Goal: Ask a question

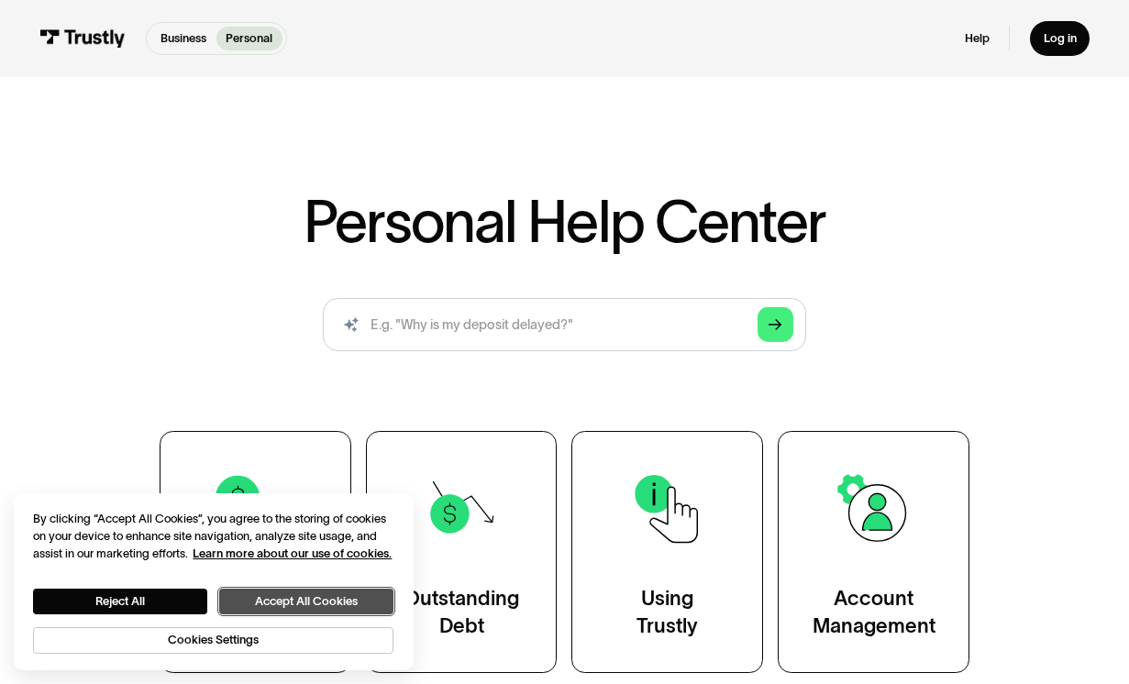
click at [283, 597] on button "Accept All Cookies" at bounding box center [306, 601] width 174 height 25
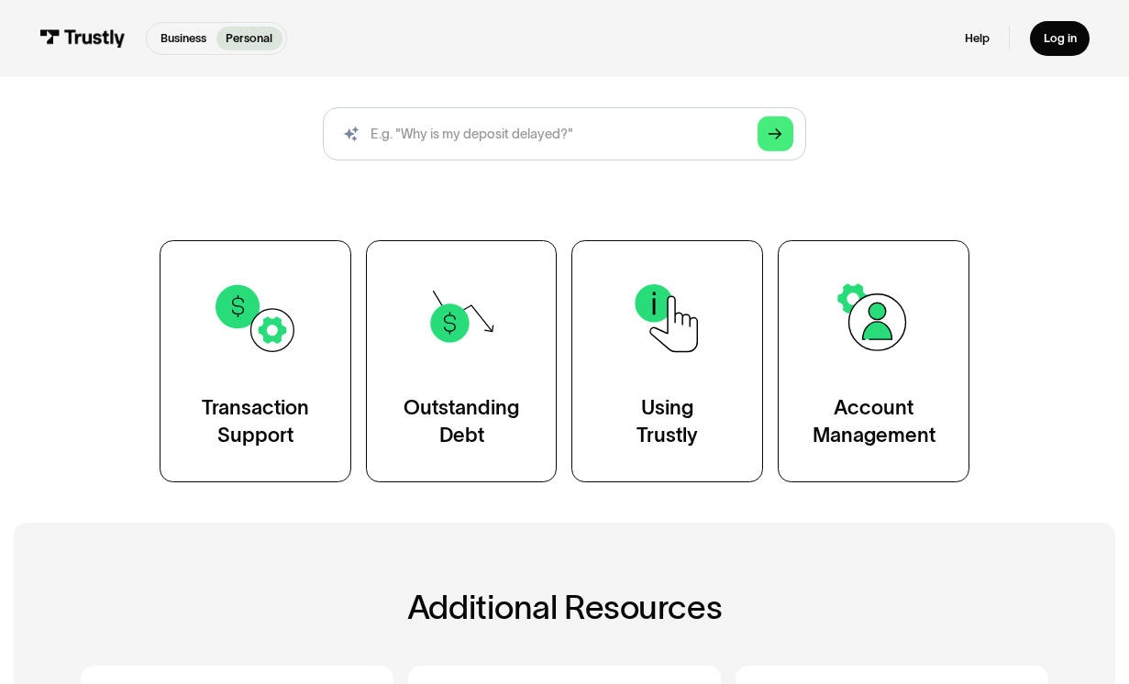
scroll to position [188, 0]
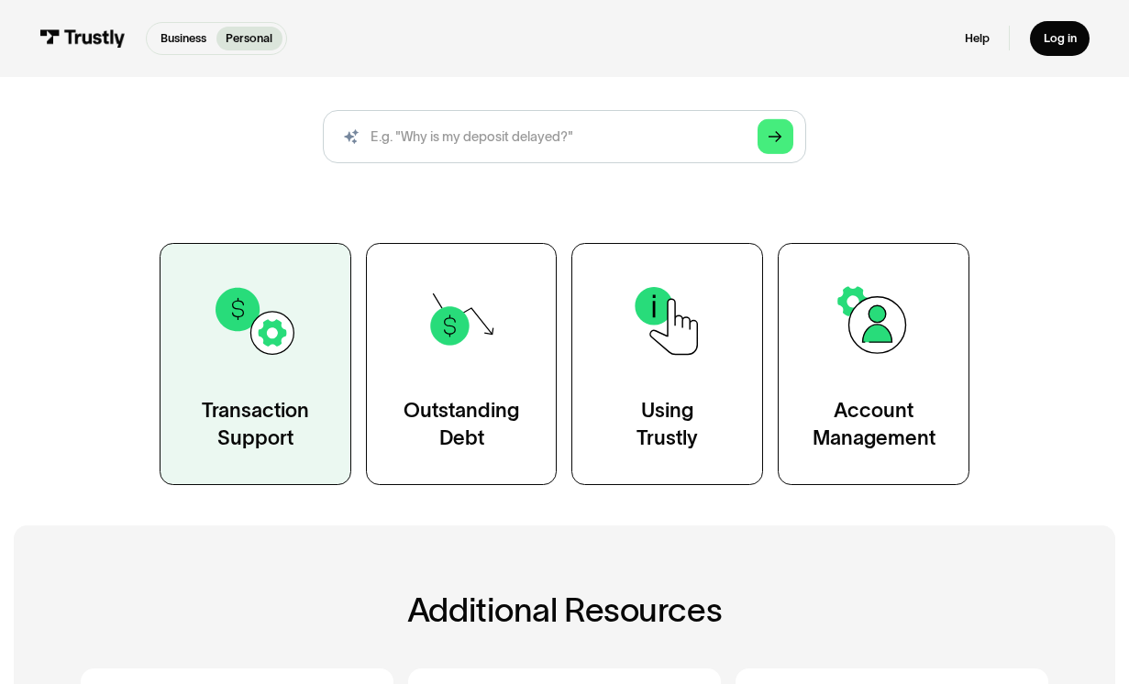
click at [240, 356] on img at bounding box center [255, 321] width 87 height 87
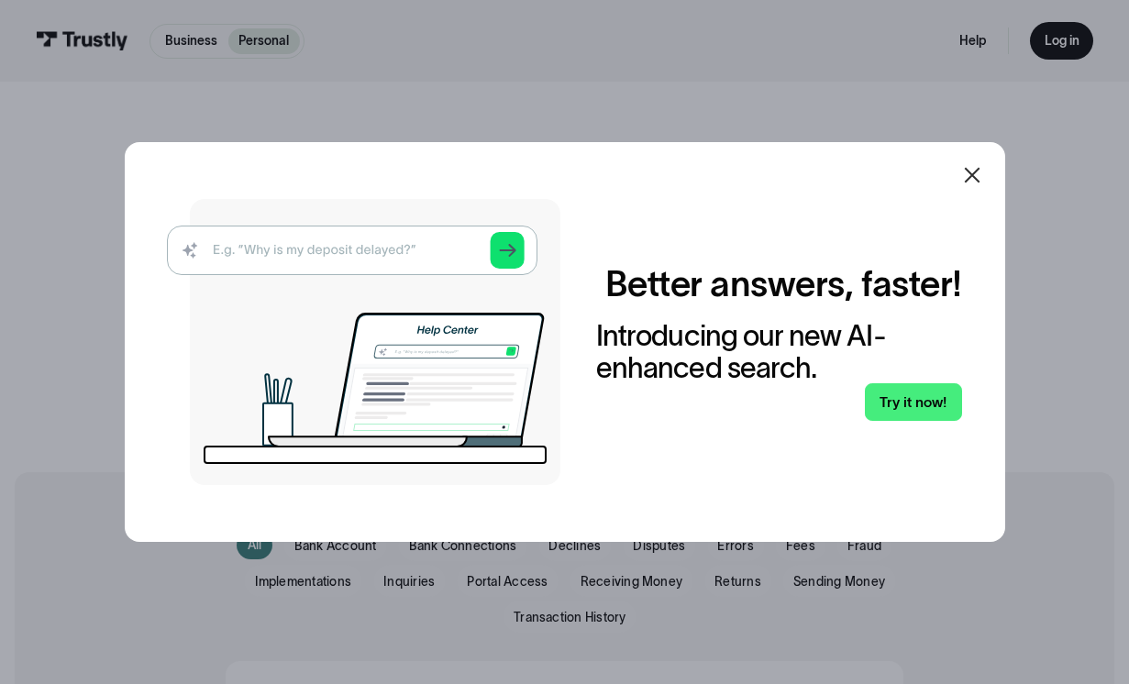
click at [973, 183] on icon at bounding box center [972, 175] width 22 height 22
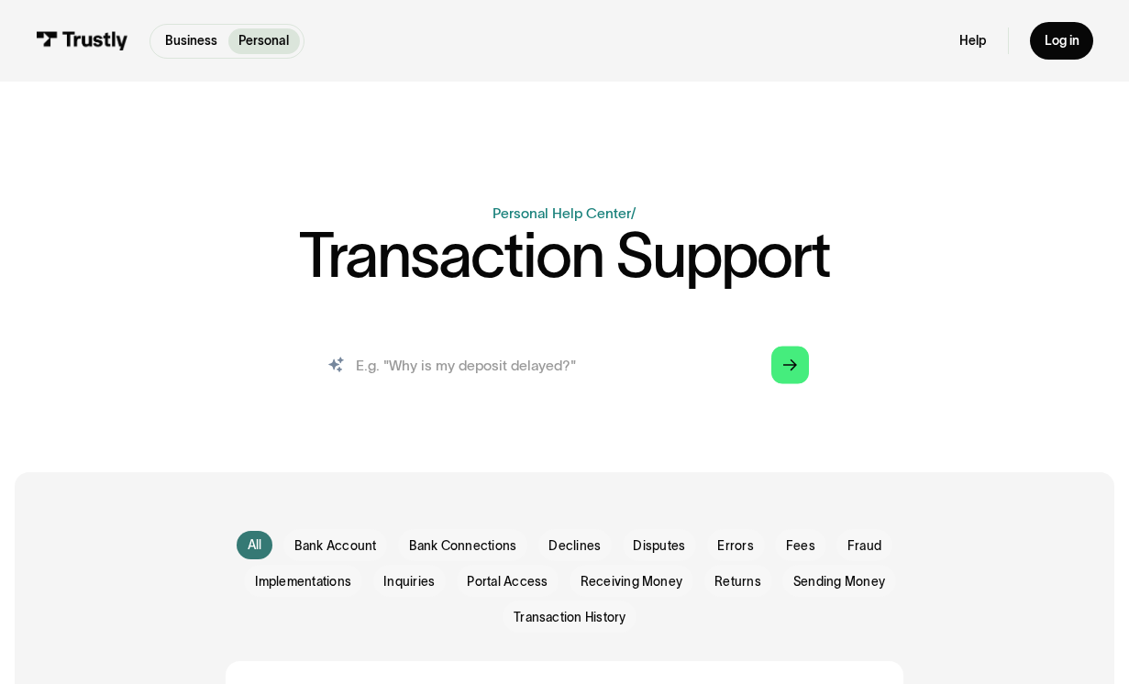
click at [420, 380] on input "search" at bounding box center [564, 365] width 517 height 57
type input "why are my payments failing?"
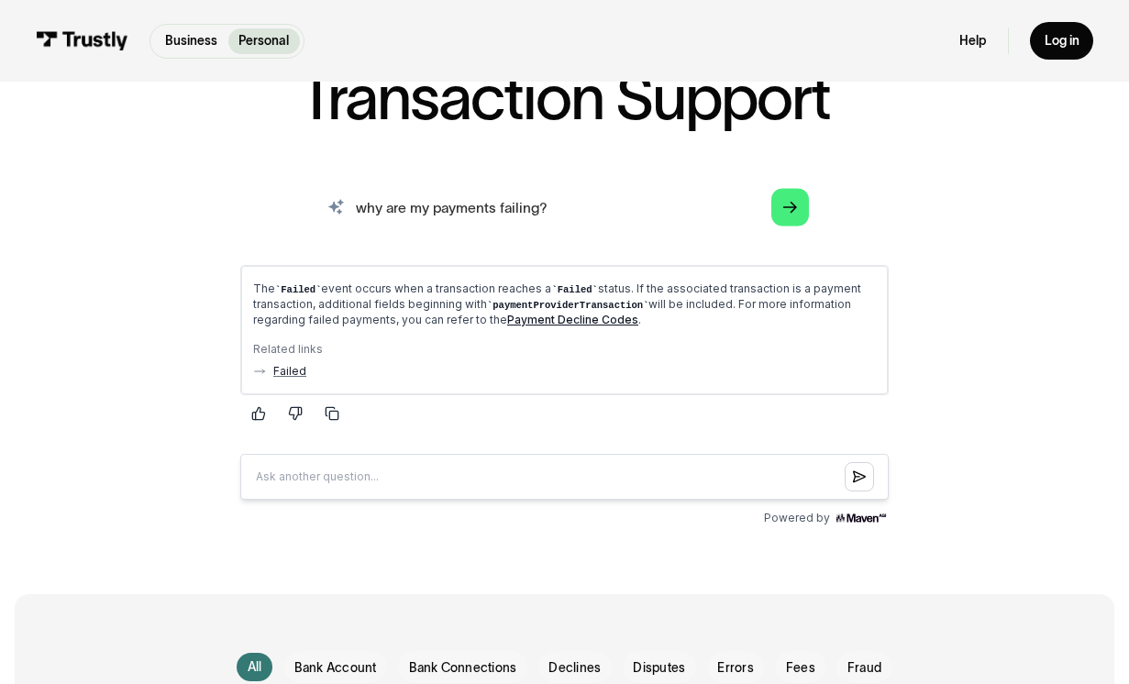
scroll to position [161, 0]
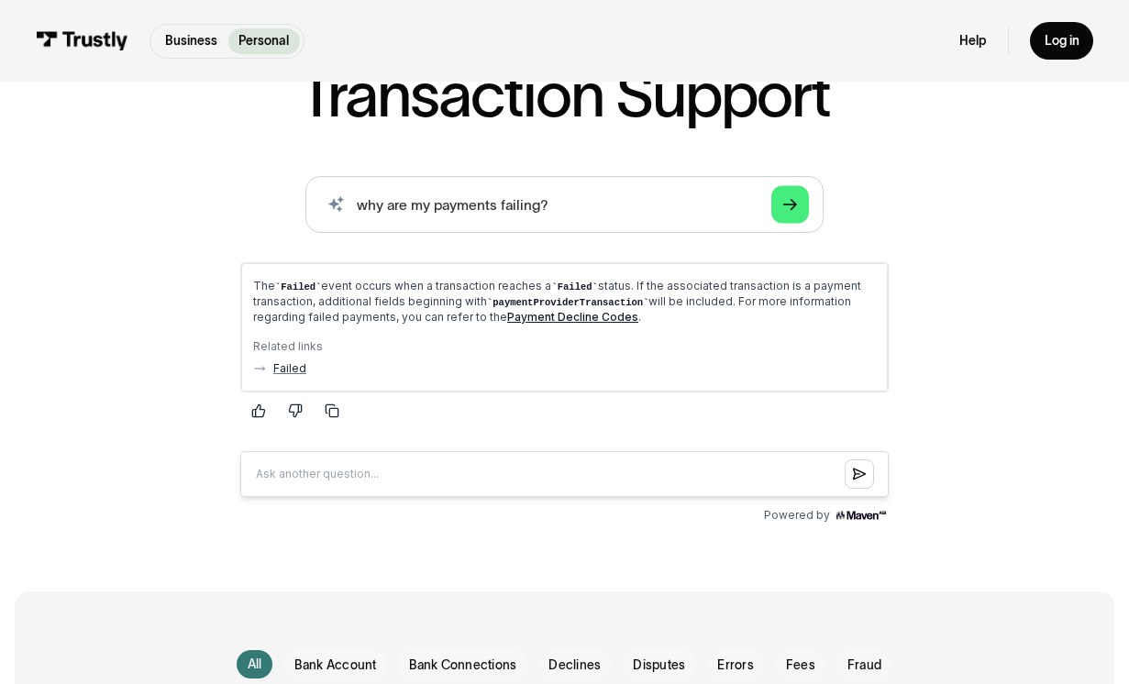
click at [555, 316] on link "Payment Decline Codes" at bounding box center [571, 316] width 131 height 14
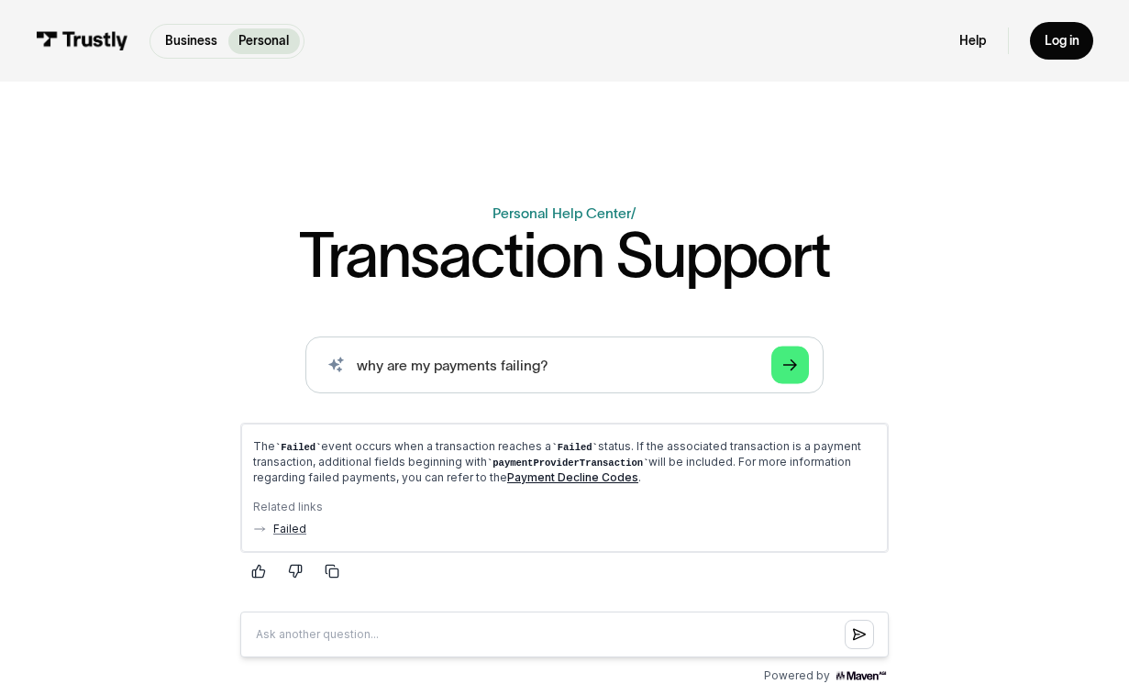
click at [984, 62] on div "Business Personal Business Personal Help Log in Business Personal Help Log in" at bounding box center [565, 41] width 1058 height 82
click at [984, 43] on link "Help" at bounding box center [973, 41] width 27 height 17
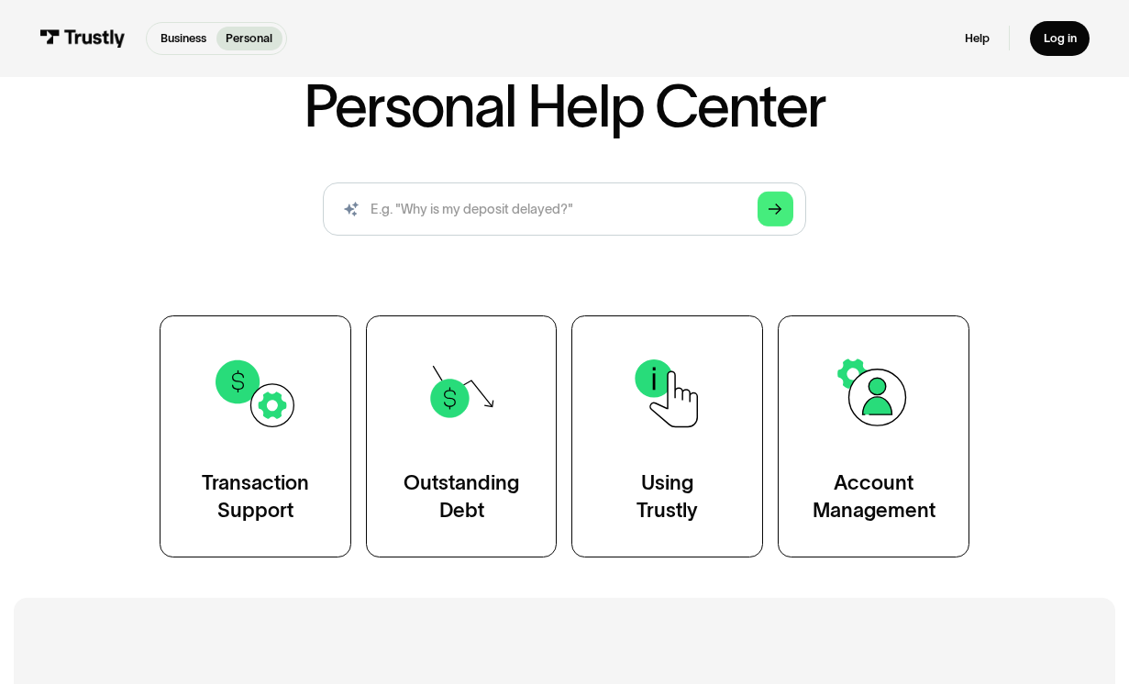
scroll to position [137, 0]
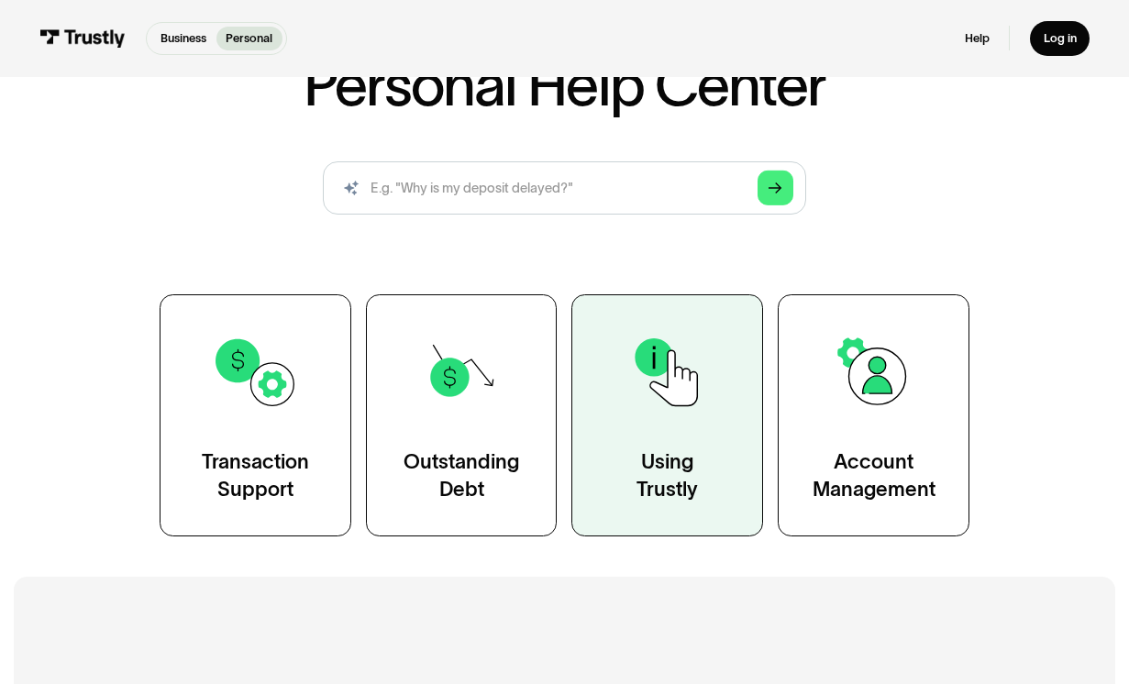
click at [611, 385] on link "Using Trustly" at bounding box center [668, 416] width 192 height 242
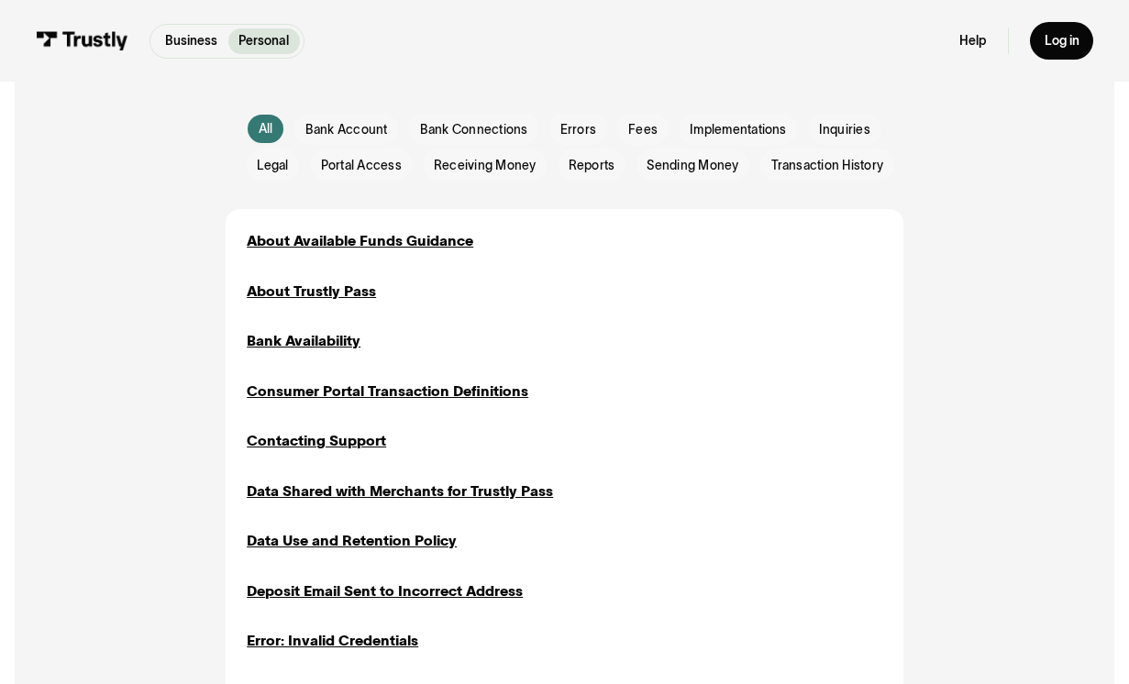
scroll to position [418, 0]
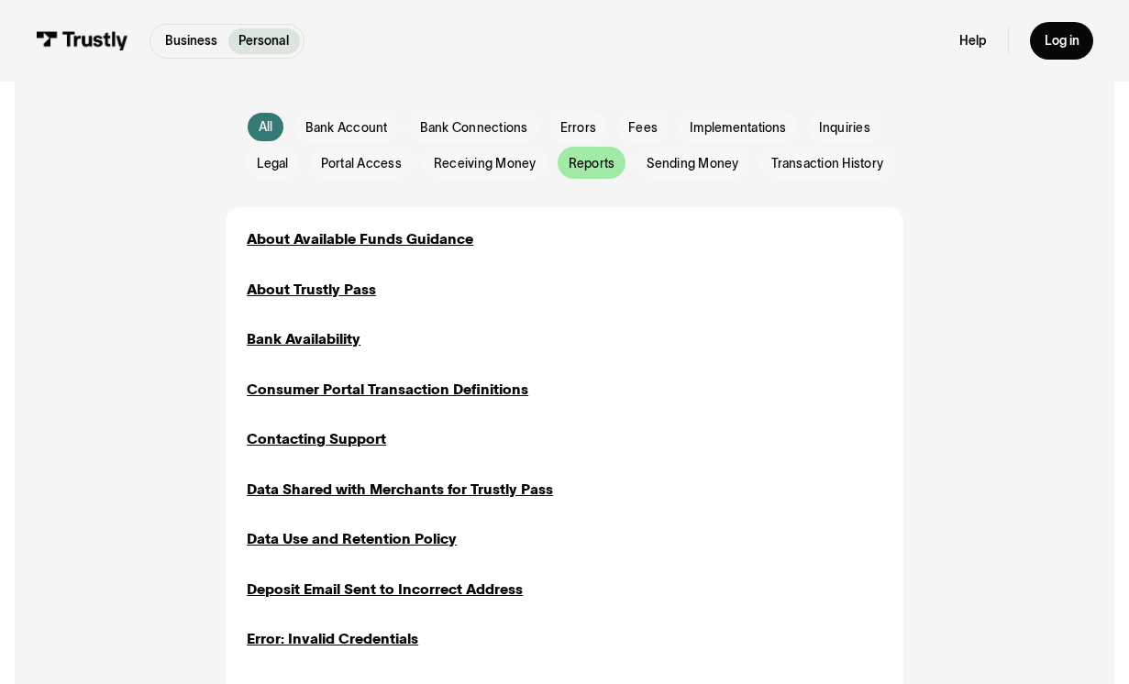
click at [595, 171] on span "Reports" at bounding box center [592, 163] width 47 height 17
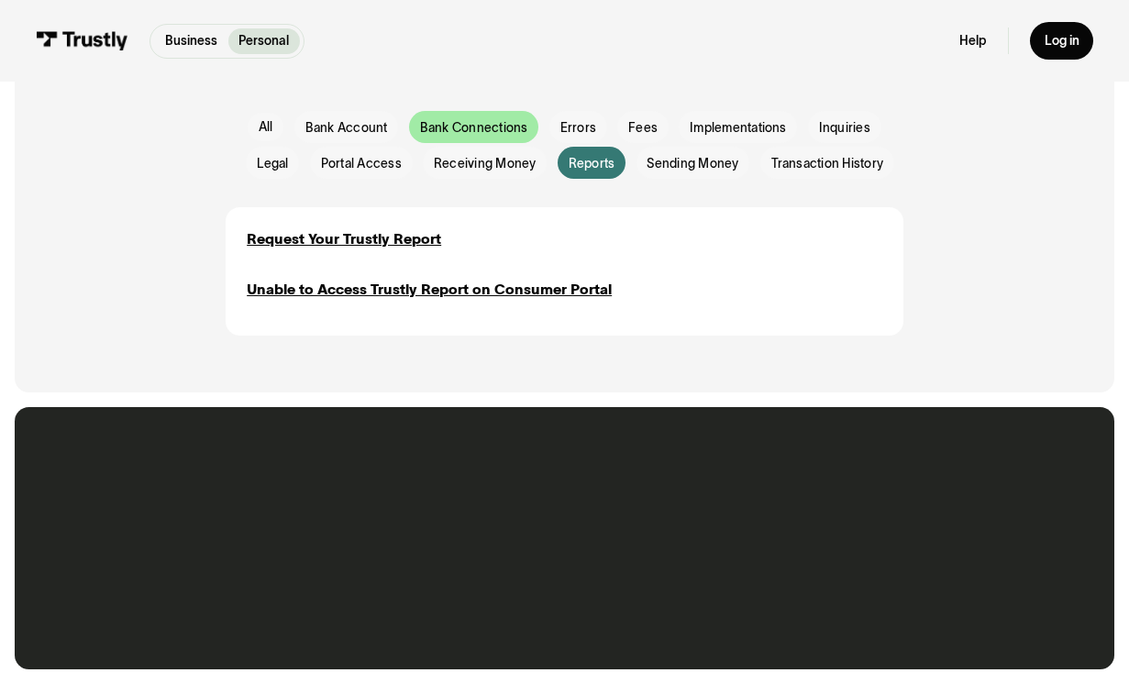
click at [484, 128] on span "Bank Connections" at bounding box center [474, 127] width 108 height 17
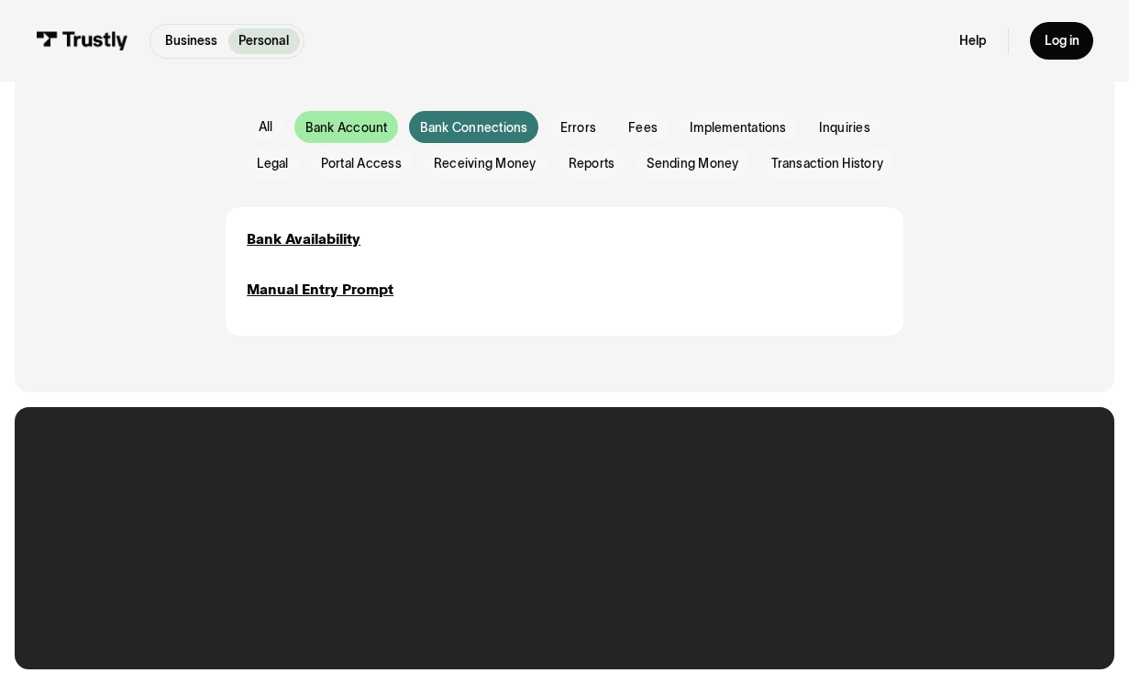
click at [349, 122] on span "Bank Account" at bounding box center [347, 127] width 83 height 17
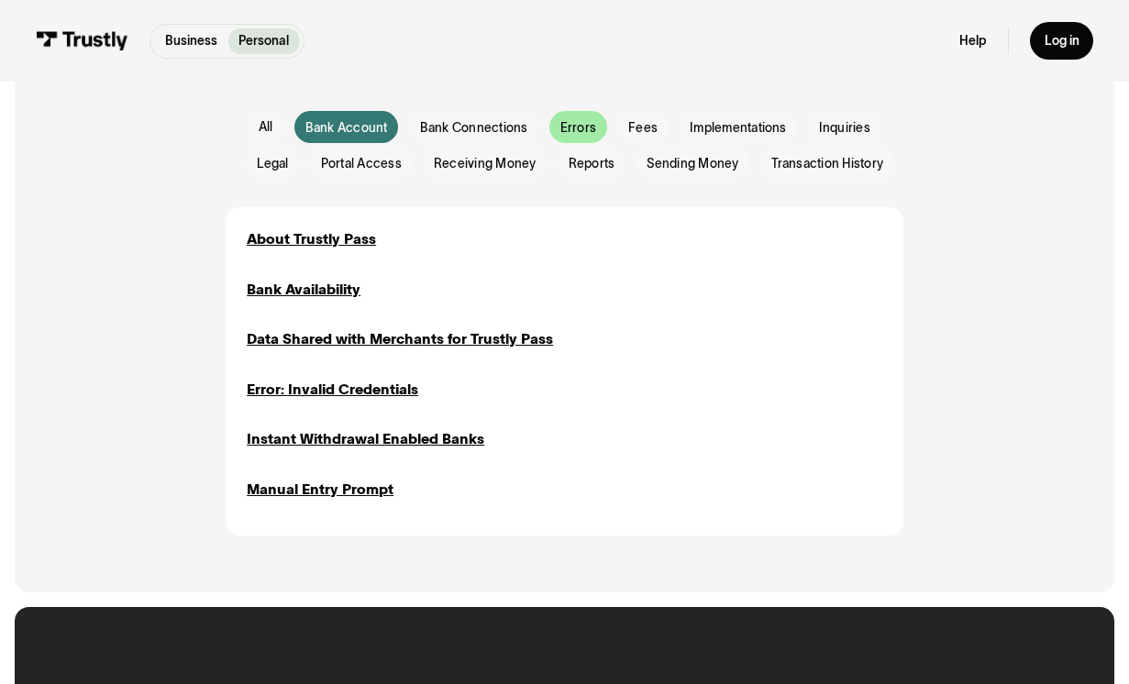
click at [576, 135] on span "Errors" at bounding box center [579, 127] width 36 height 17
